Goal: Task Accomplishment & Management: Complete application form

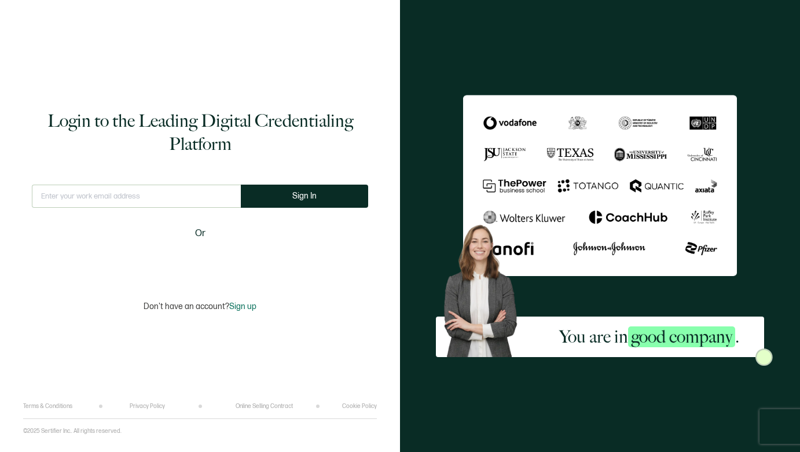
type input "[EMAIL_ADDRESS][DOMAIN_NAME]"
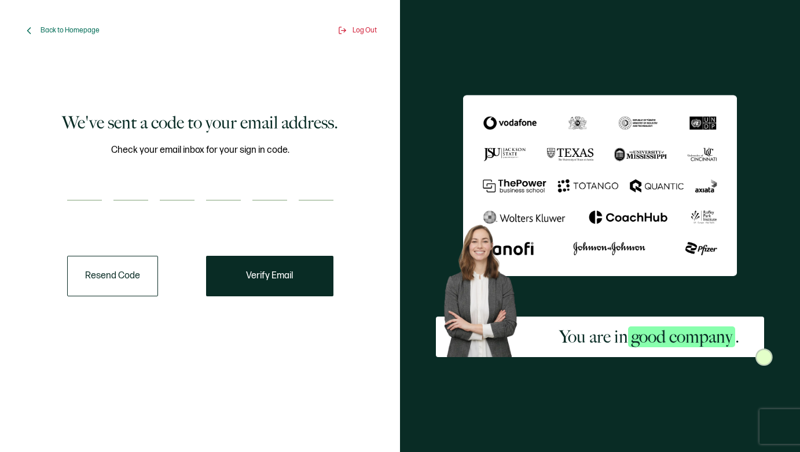
click at [71, 191] on input "number" at bounding box center [84, 189] width 35 height 23
type input "7"
type input "1"
type input "3"
type input "5"
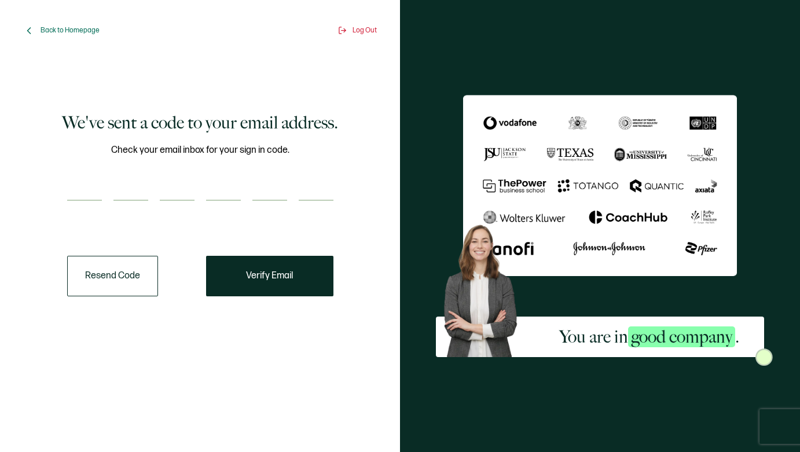
type input "1"
type input "6"
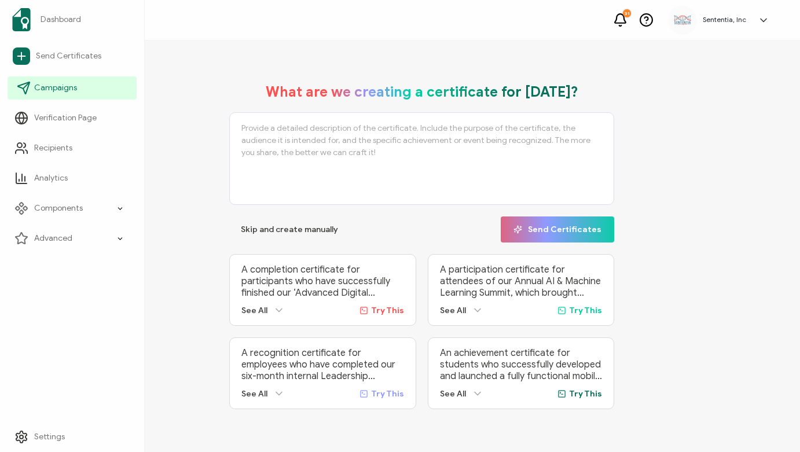
click at [54, 87] on span "Campaigns" at bounding box center [55, 88] width 43 height 12
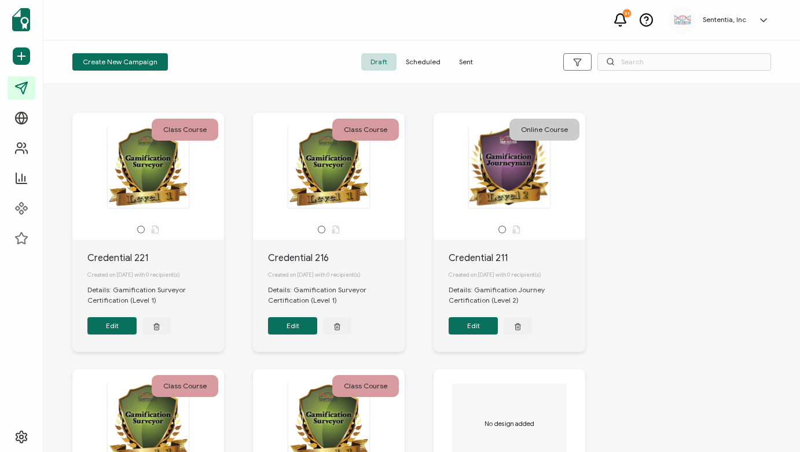
click at [471, 58] on span "Sent" at bounding box center [466, 61] width 32 height 17
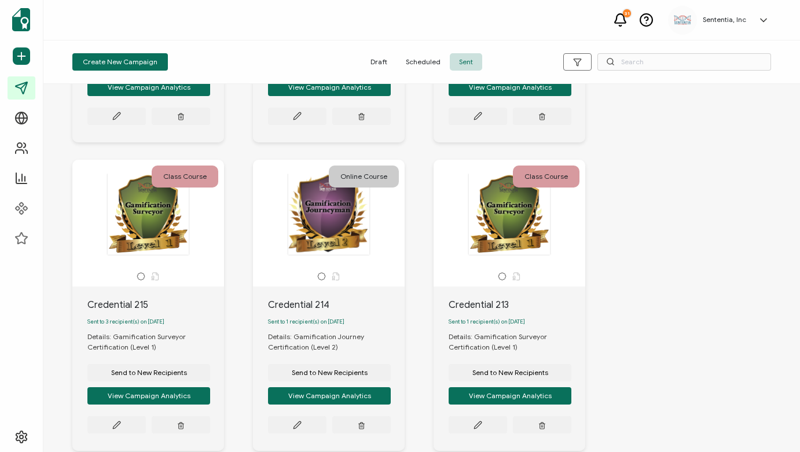
scroll to position [579, 0]
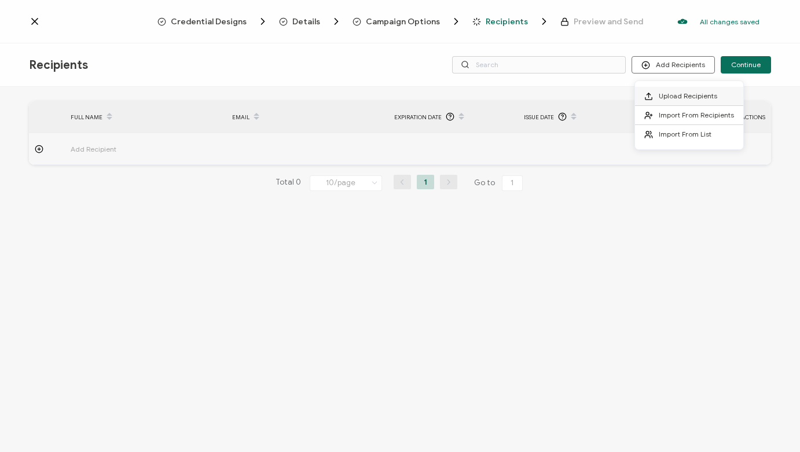
click at [682, 93] on span "Upload Recipients" at bounding box center [688, 96] width 58 height 9
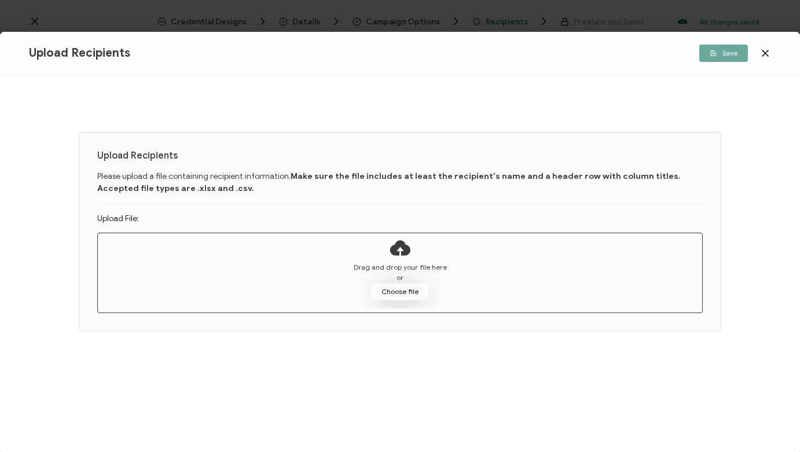
click at [406, 290] on button "Choose file" at bounding box center [400, 291] width 58 height 17
click at [405, 288] on button "Choose file" at bounding box center [400, 291] width 58 height 17
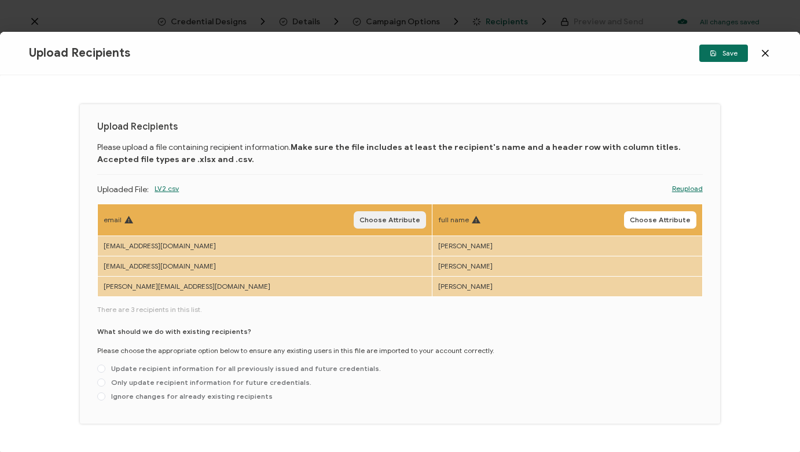
click at [365, 217] on span "Choose Attribute" at bounding box center [390, 220] width 61 height 7
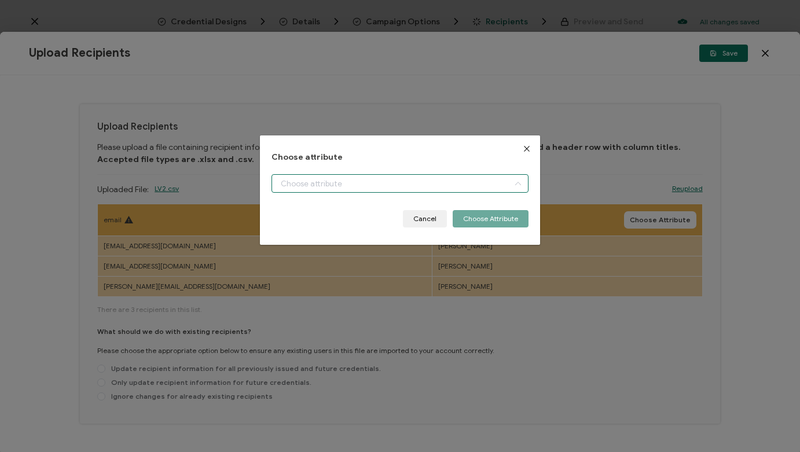
click at [406, 182] on input "dialog" at bounding box center [400, 183] width 257 height 19
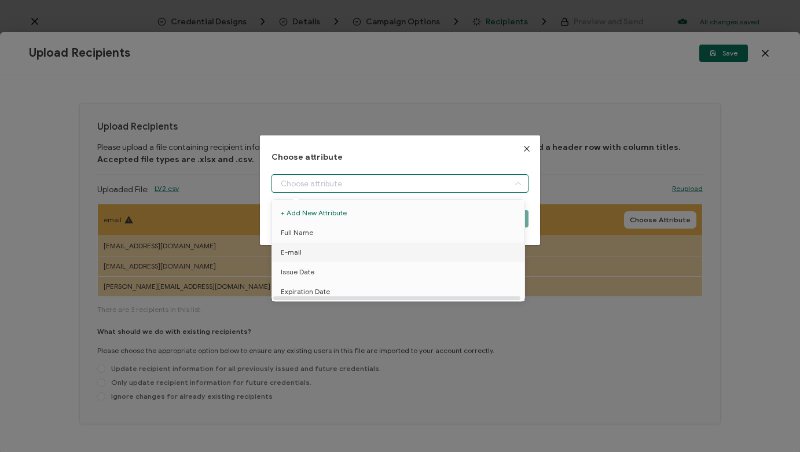
click at [303, 251] on li "E-mail" at bounding box center [400, 253] width 262 height 20
type input "E-mail"
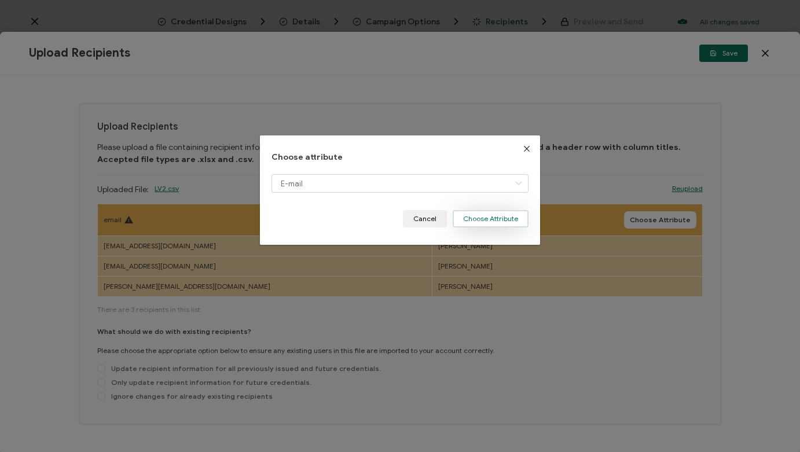
click at [498, 218] on button "Choose Attribute" at bounding box center [491, 218] width 76 height 17
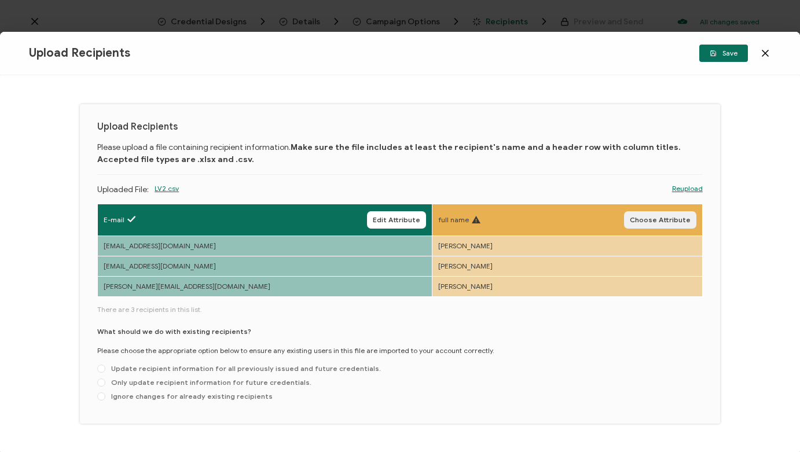
click at [657, 220] on span "Choose Attribute" at bounding box center [660, 220] width 61 height 7
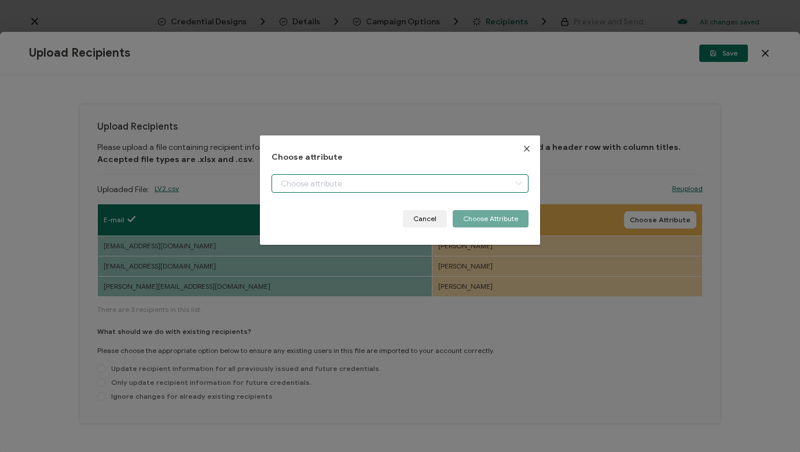
click at [462, 181] on input "dialog" at bounding box center [400, 183] width 257 height 19
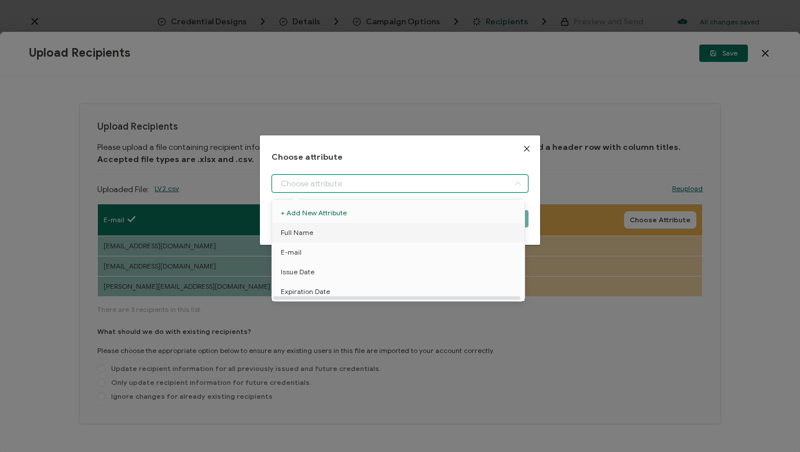
click at [321, 232] on li "Full Name" at bounding box center [400, 233] width 262 height 20
type input "Full Name"
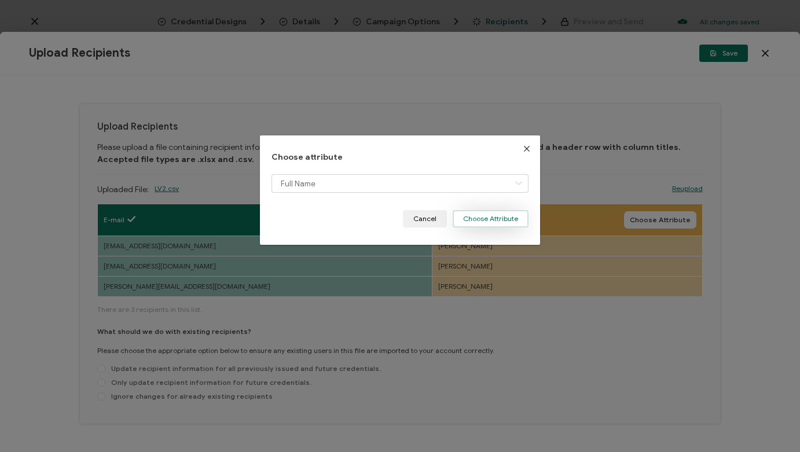
click at [500, 218] on button "Choose Attribute" at bounding box center [491, 218] width 76 height 17
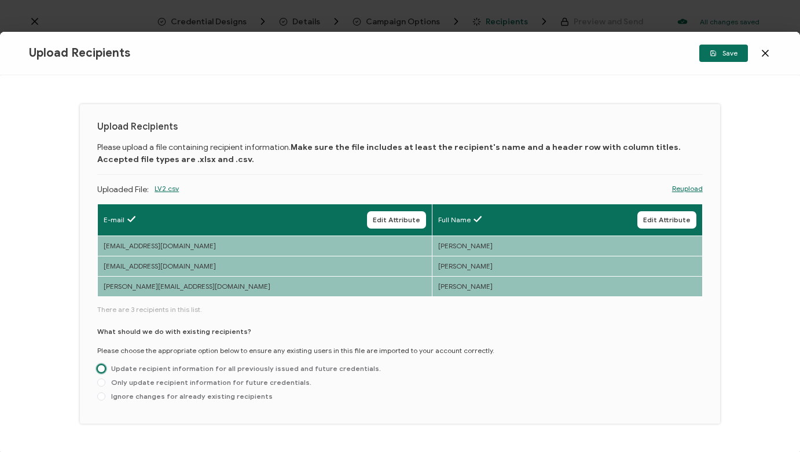
click at [101, 368] on span at bounding box center [101, 369] width 8 height 8
click at [101, 368] on input "Update recipient information for all previously issued and future credentials." at bounding box center [101, 369] width 8 height 9
radio input "true"
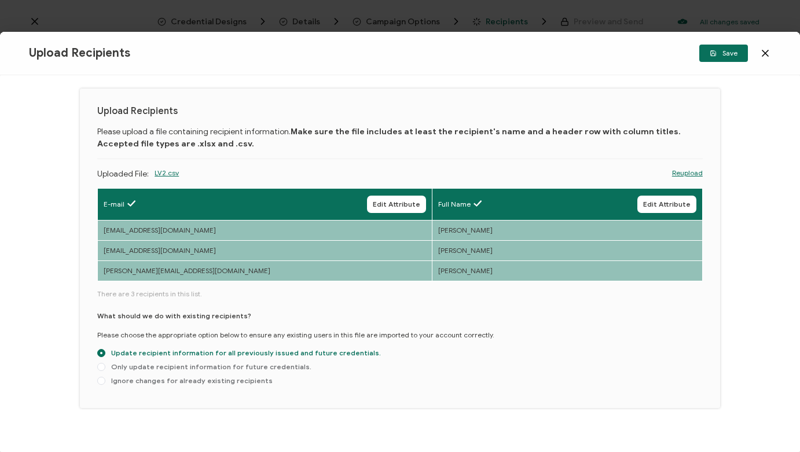
scroll to position [17, 0]
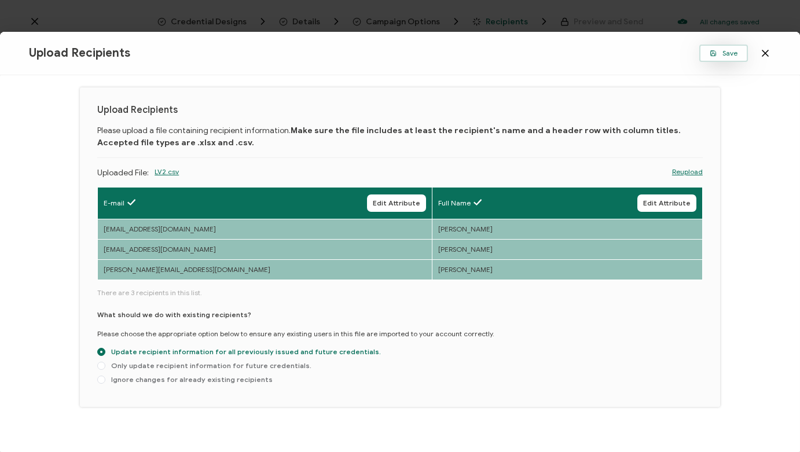
click at [726, 54] on span "Save" at bounding box center [724, 53] width 28 height 7
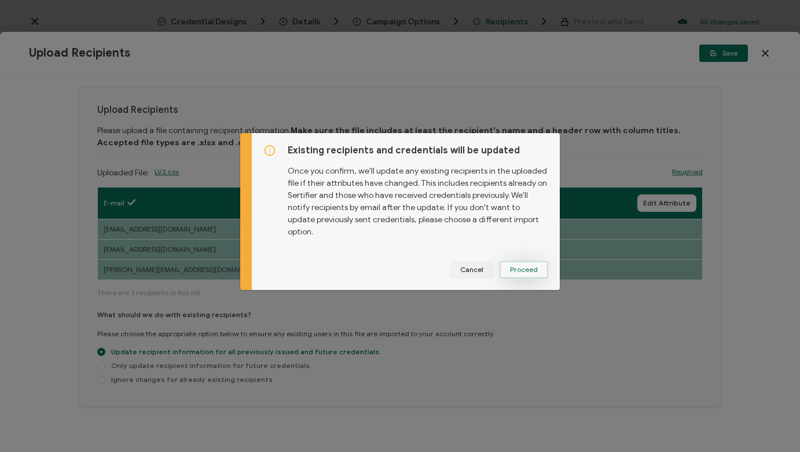
click at [529, 266] on span "Proceed" at bounding box center [524, 269] width 28 height 7
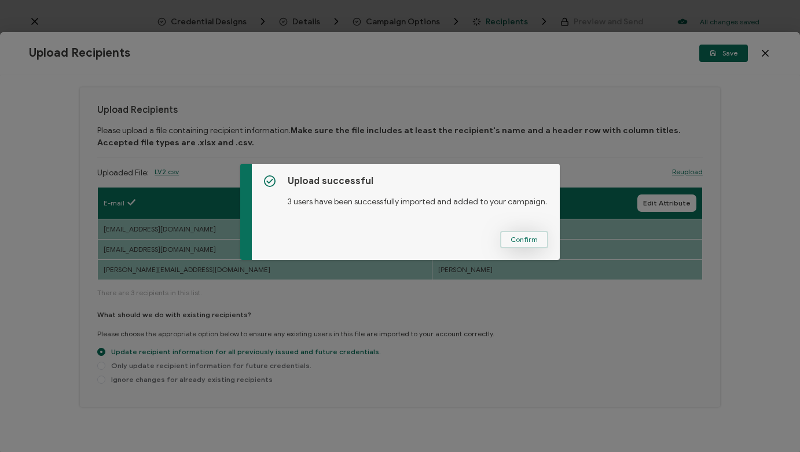
click at [527, 238] on span "Confirm" at bounding box center [524, 239] width 27 height 7
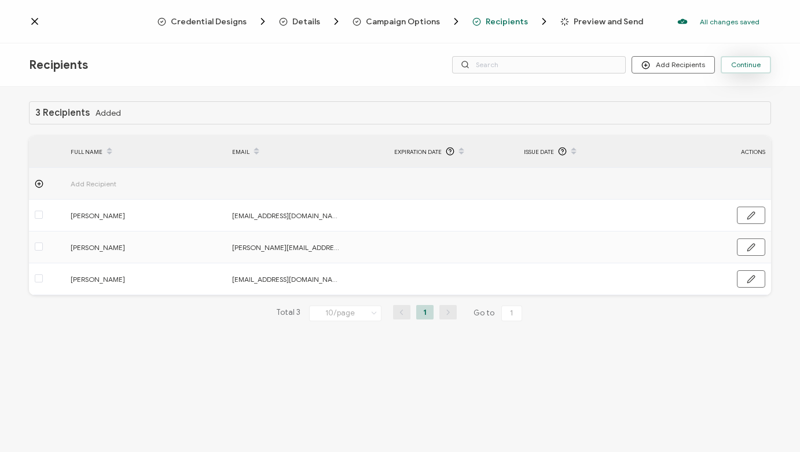
click at [752, 64] on span "Continue" at bounding box center [747, 64] width 30 height 7
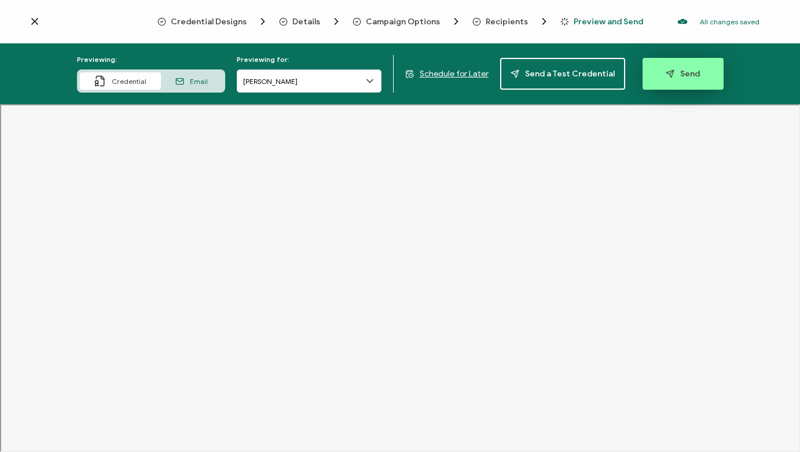
click at [678, 77] on span "Send" at bounding box center [683, 74] width 34 height 9
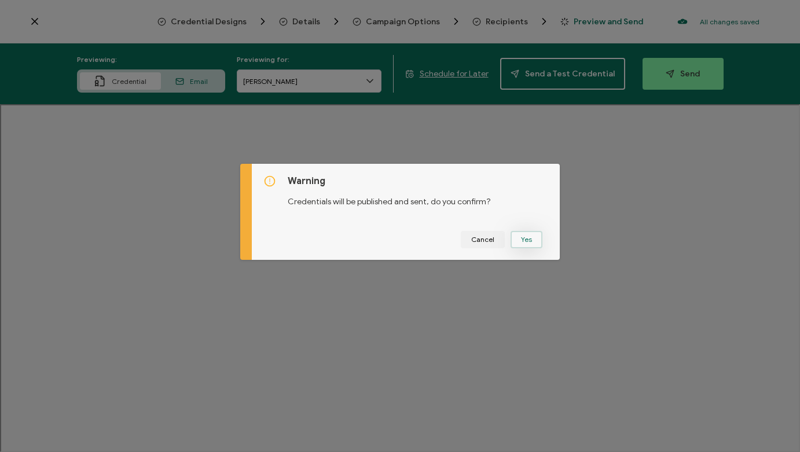
click at [526, 240] on button "Yes" at bounding box center [527, 239] width 32 height 17
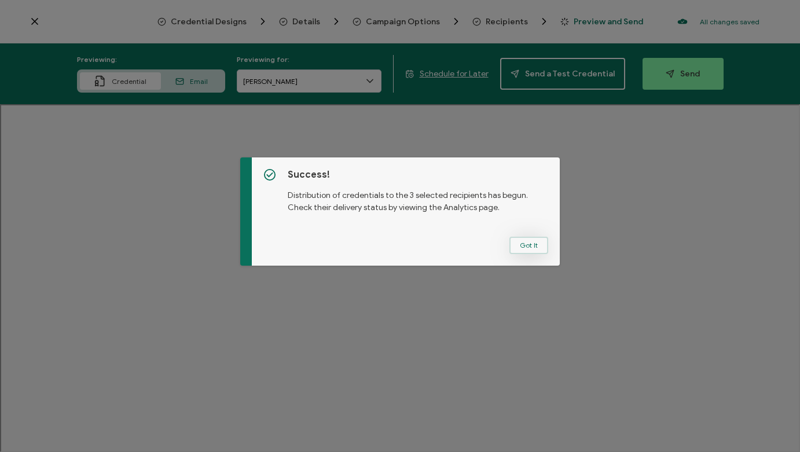
click at [525, 244] on button "Got It" at bounding box center [529, 245] width 39 height 17
